Goal: Transaction & Acquisition: Purchase product/service

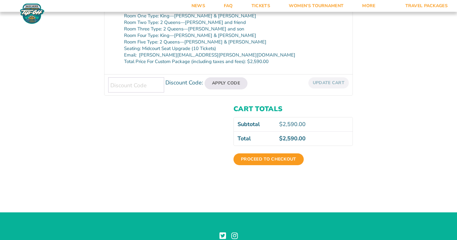
scroll to position [222, 0]
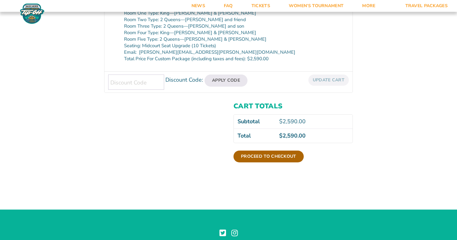
click at [285, 151] on link "Proceed to checkout" at bounding box center [268, 157] width 70 height 12
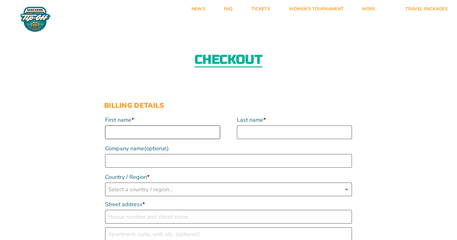
click at [214, 131] on input "First name *" at bounding box center [162, 132] width 115 height 14
type input "[PERSON_NAME]"
type input "2833 [PERSON_NAME]"
type input "[GEOGRAPHIC_DATA]"
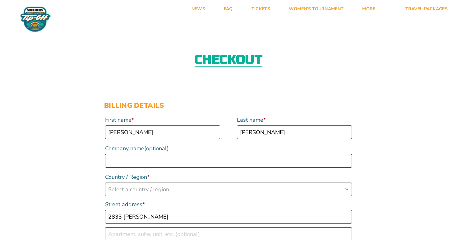
type input "49506"
type input "[PERSON_NAME][EMAIL_ADDRESS][PERSON_NAME][DOMAIN_NAME]"
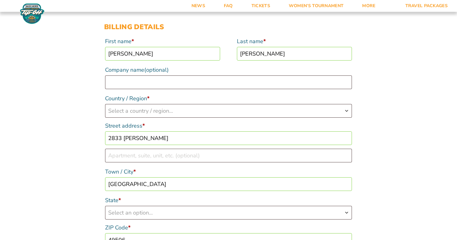
scroll to position [83, 0]
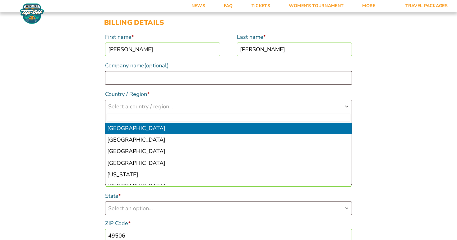
click at [346, 105] on b "Country / Region" at bounding box center [346, 106] width 5 height 5
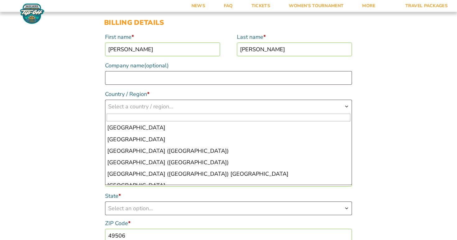
scroll to position [2661, 0]
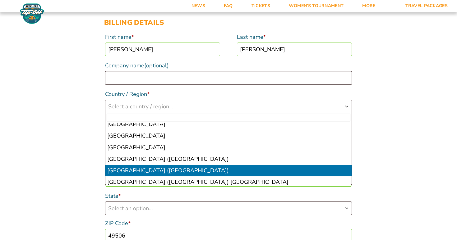
select select "US"
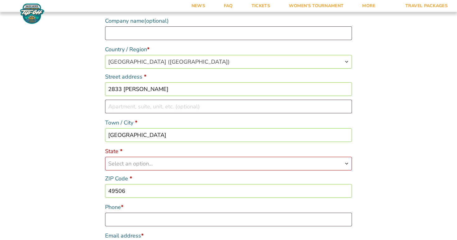
scroll to position [129, 0]
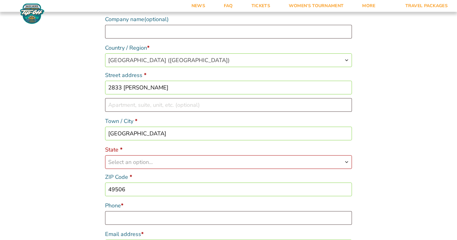
click at [346, 160] on b "State" at bounding box center [346, 162] width 5 height 5
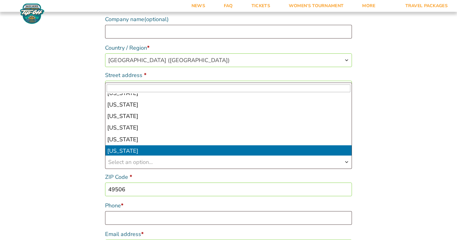
scroll to position [235, 0]
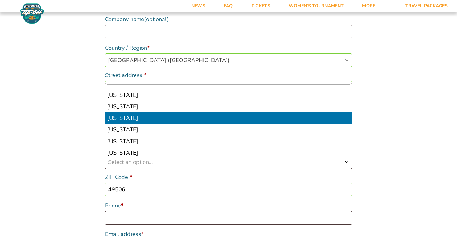
select select "MI"
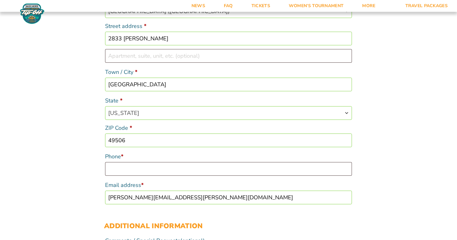
scroll to position [189, 0]
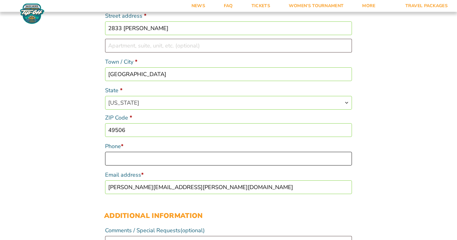
click at [345, 158] on input "Phone *" at bounding box center [228, 159] width 247 height 14
type input "6162401882"
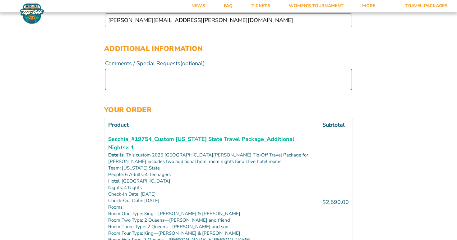
scroll to position [356, 0]
click at [114, 76] on textarea "Comments / Special Requests (optional)" at bounding box center [228, 79] width 247 height 21
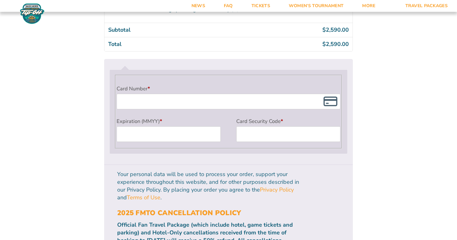
scroll to position [623, 0]
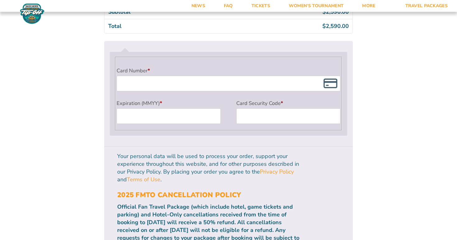
type textarea "My name is spelled SECCHIA, not secchiato!"
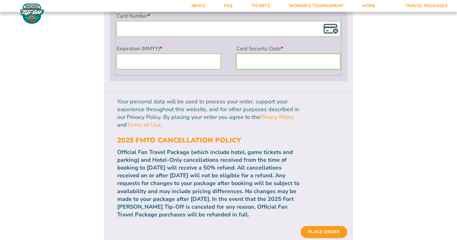
scroll to position [678, 0]
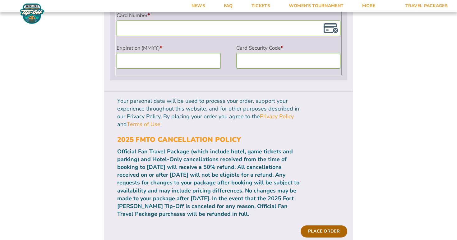
click at [328, 226] on button "Place order" at bounding box center [323, 232] width 47 height 12
